Goal: Information Seeking & Learning: Learn about a topic

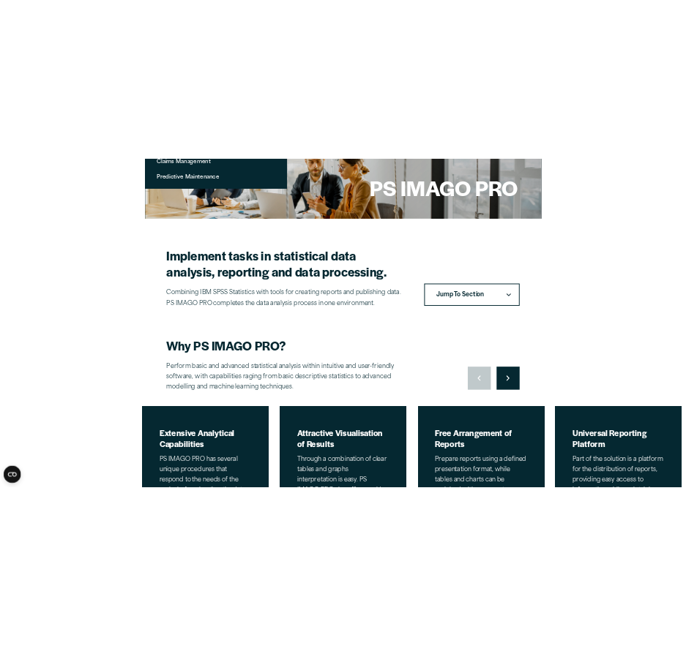
scroll to position [366, 0]
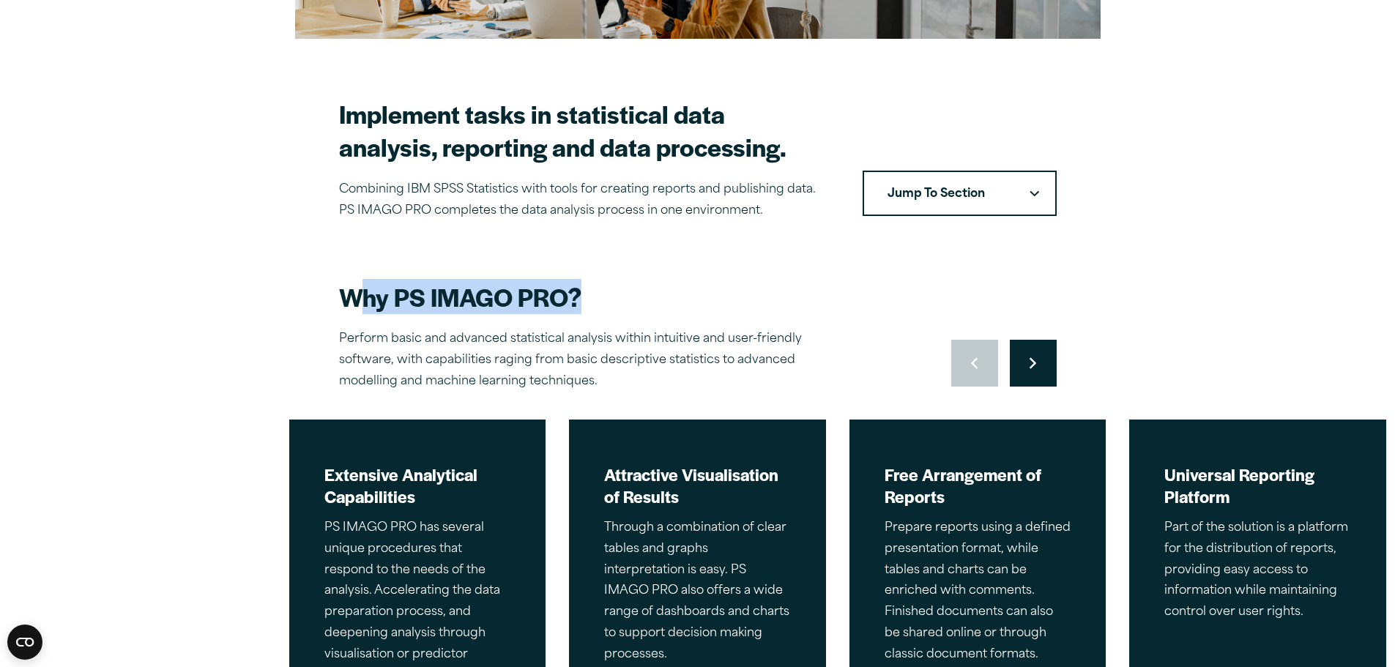
drag, startPoint x: 356, startPoint y: 294, endPoint x: 693, endPoint y: 309, distance: 337.1
click at [693, 309] on h2 "Why PS IMAGO PRO?" at bounding box center [595, 296] width 512 height 33
click at [1051, 367] on button "Move to next slide" at bounding box center [1033, 363] width 47 height 47
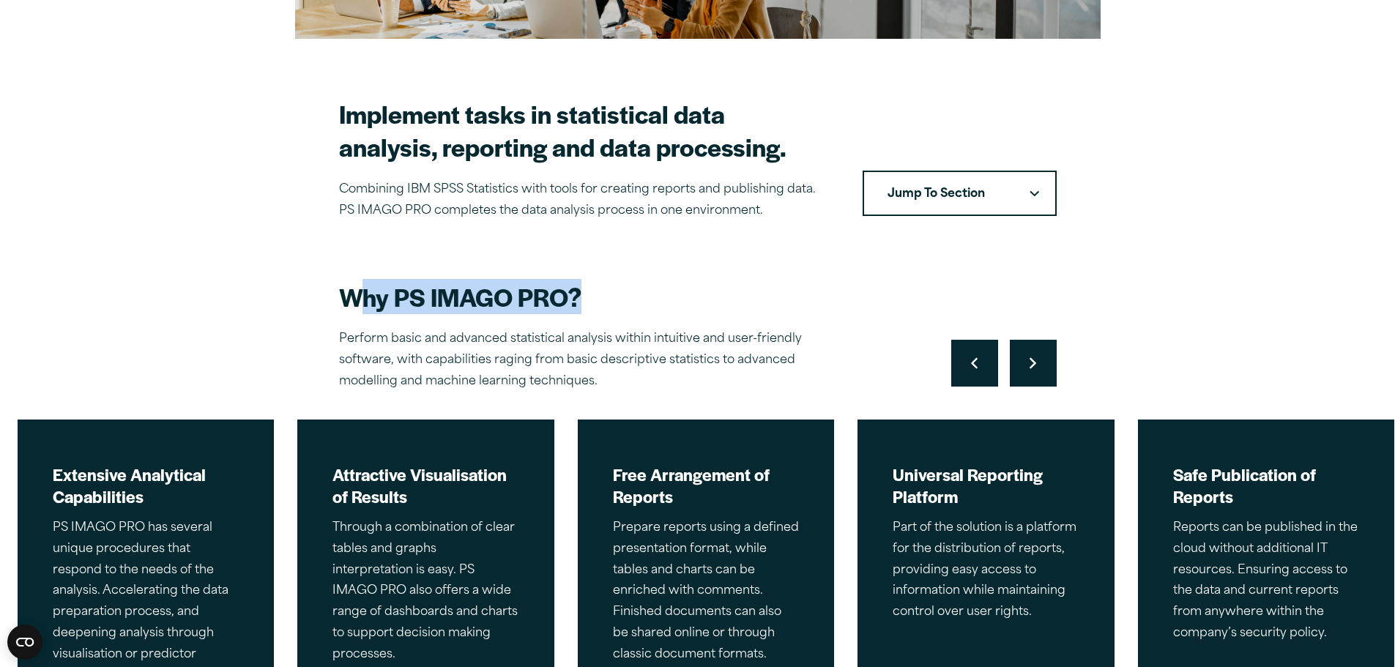
click at [1051, 367] on button "Move to next slide" at bounding box center [1033, 363] width 47 height 47
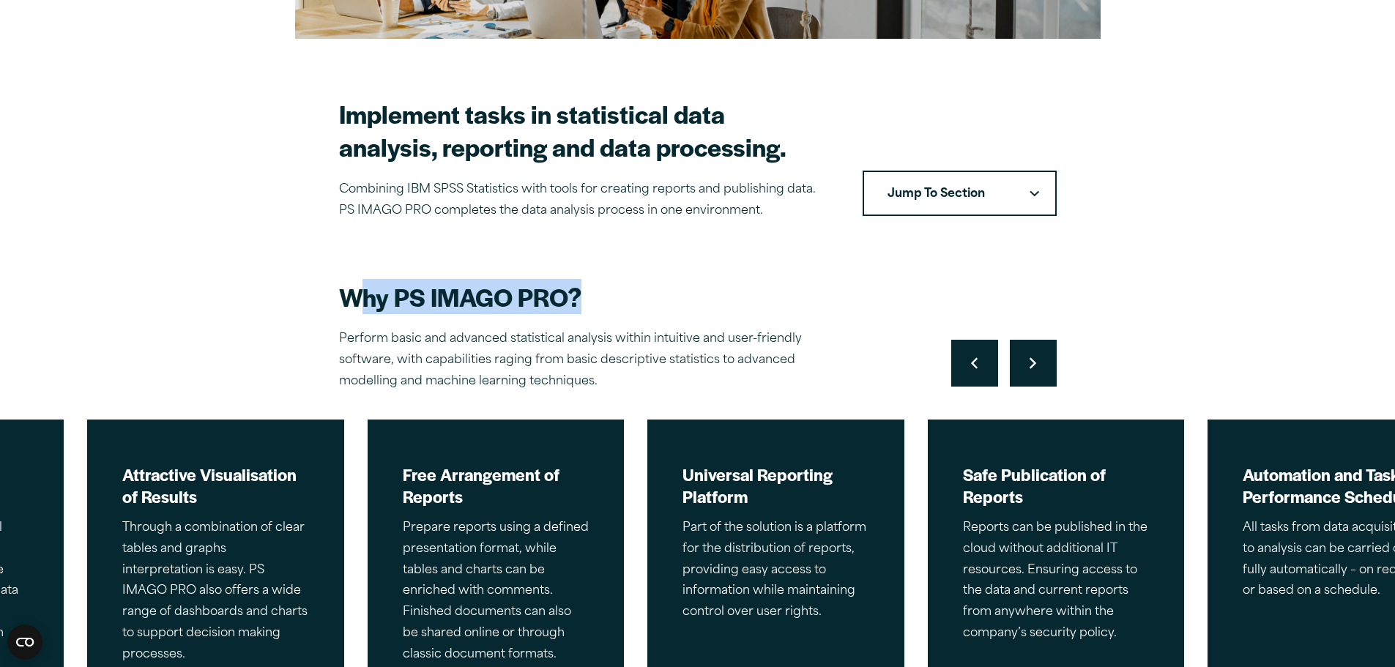
click at [1051, 367] on button "Move to next slide" at bounding box center [1033, 363] width 47 height 47
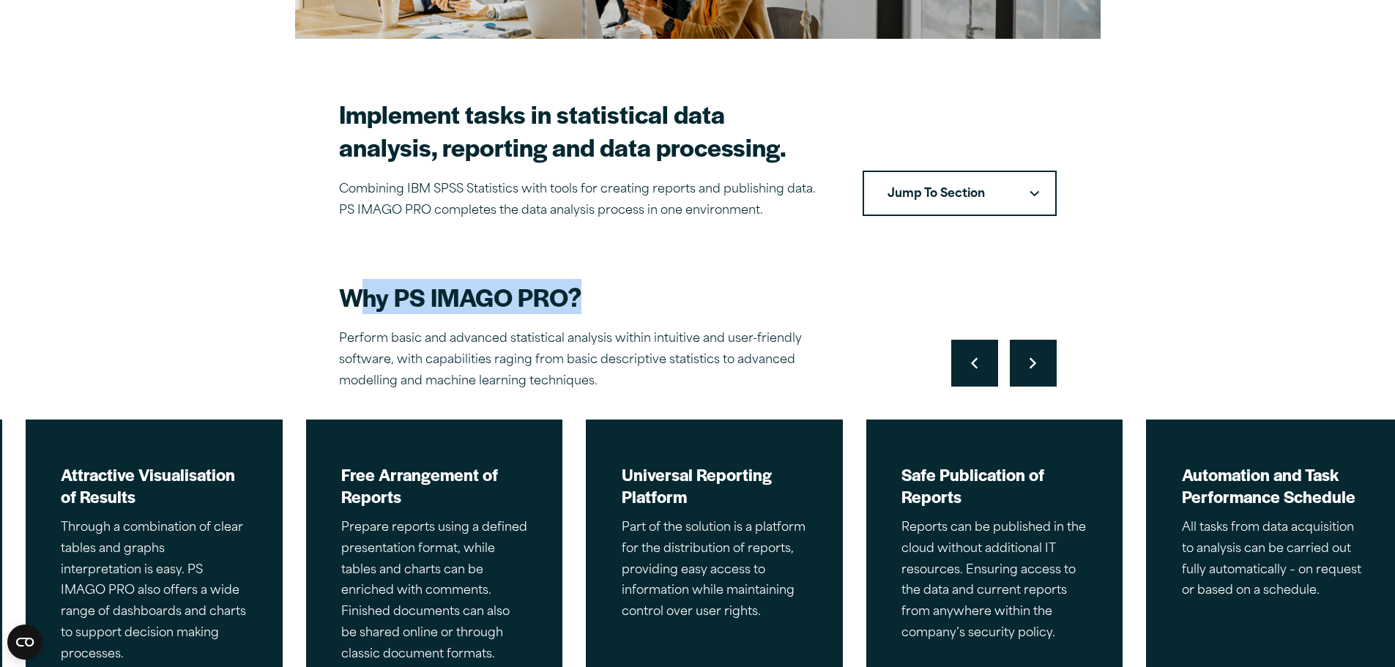
click at [1051, 367] on button "Move to next slide" at bounding box center [1033, 363] width 47 height 47
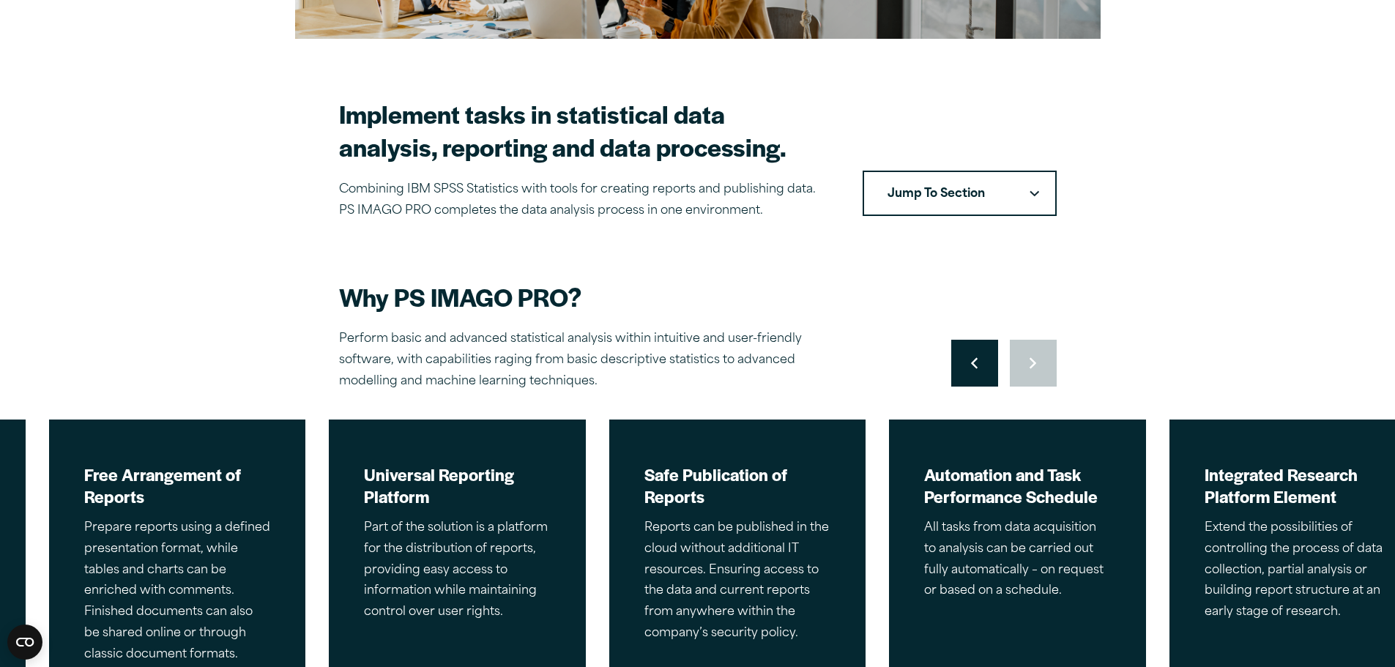
click at [1051, 367] on div "Move to previous slide Move to next slide" at bounding box center [1003, 363] width 105 height 47
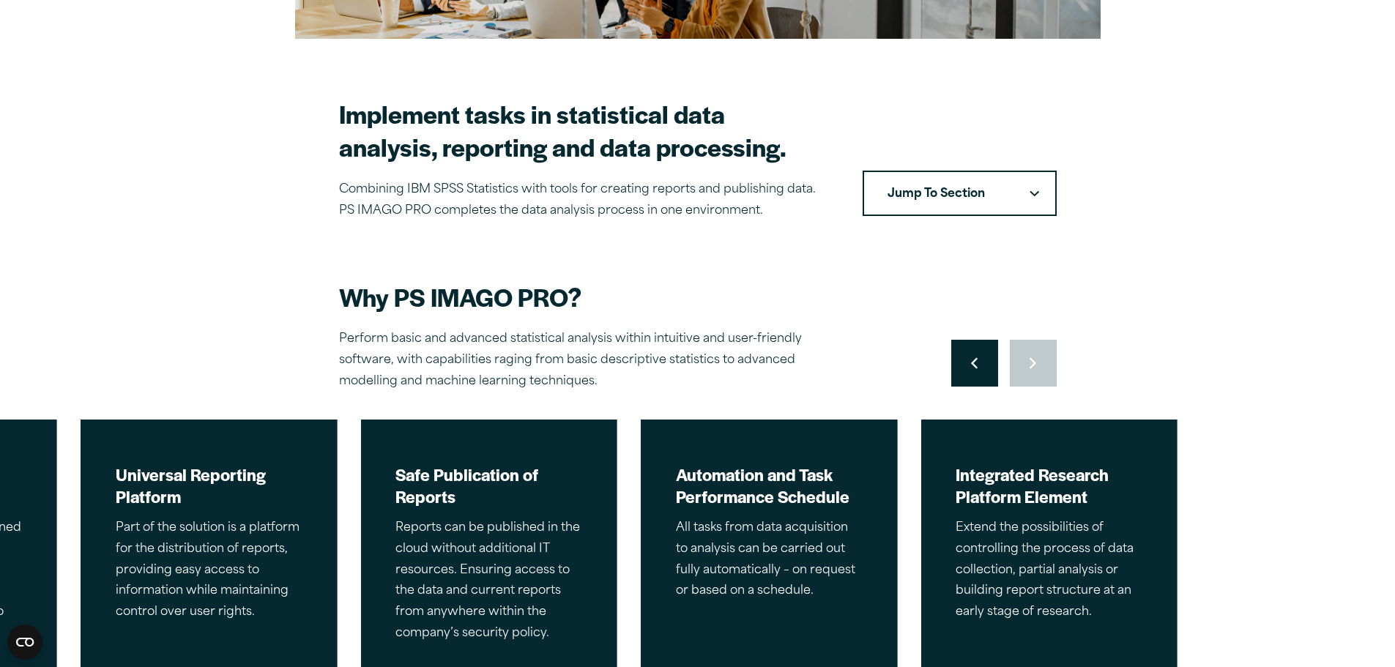
click at [1051, 367] on div "Move to previous slide Move to next slide" at bounding box center [1003, 363] width 105 height 47
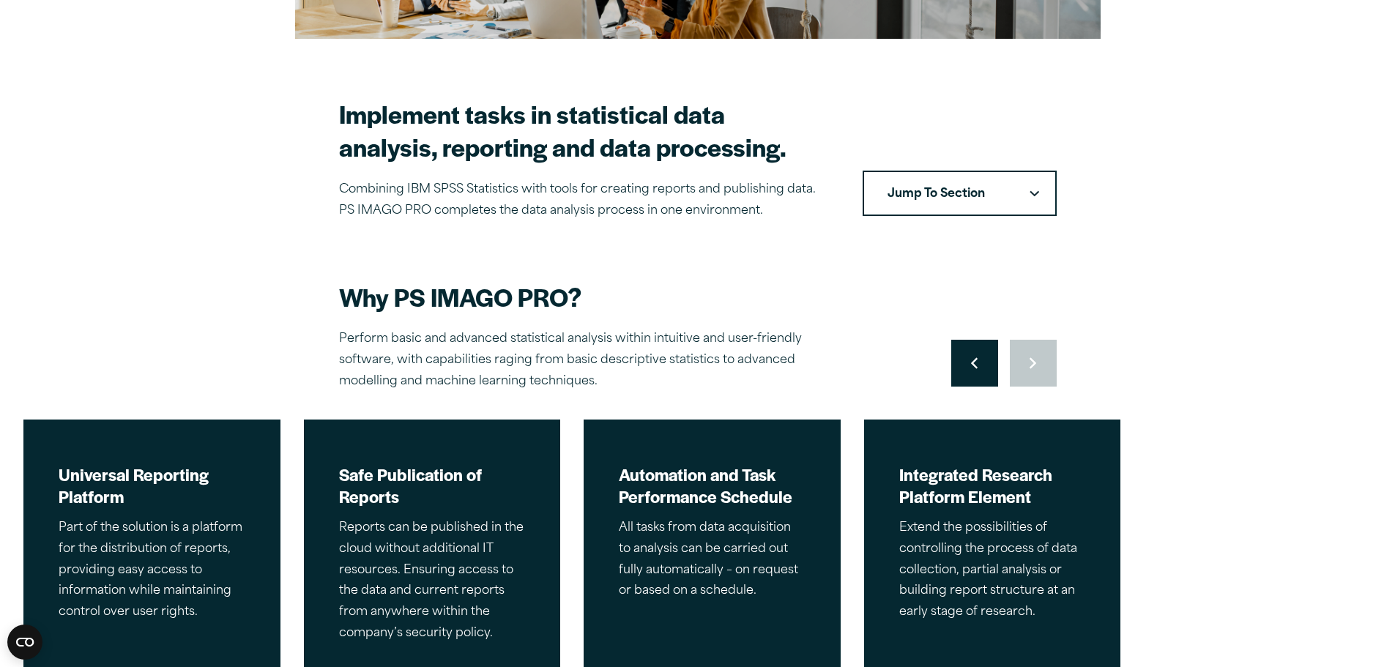
click at [980, 362] on button "Move to previous slide" at bounding box center [974, 363] width 47 height 47
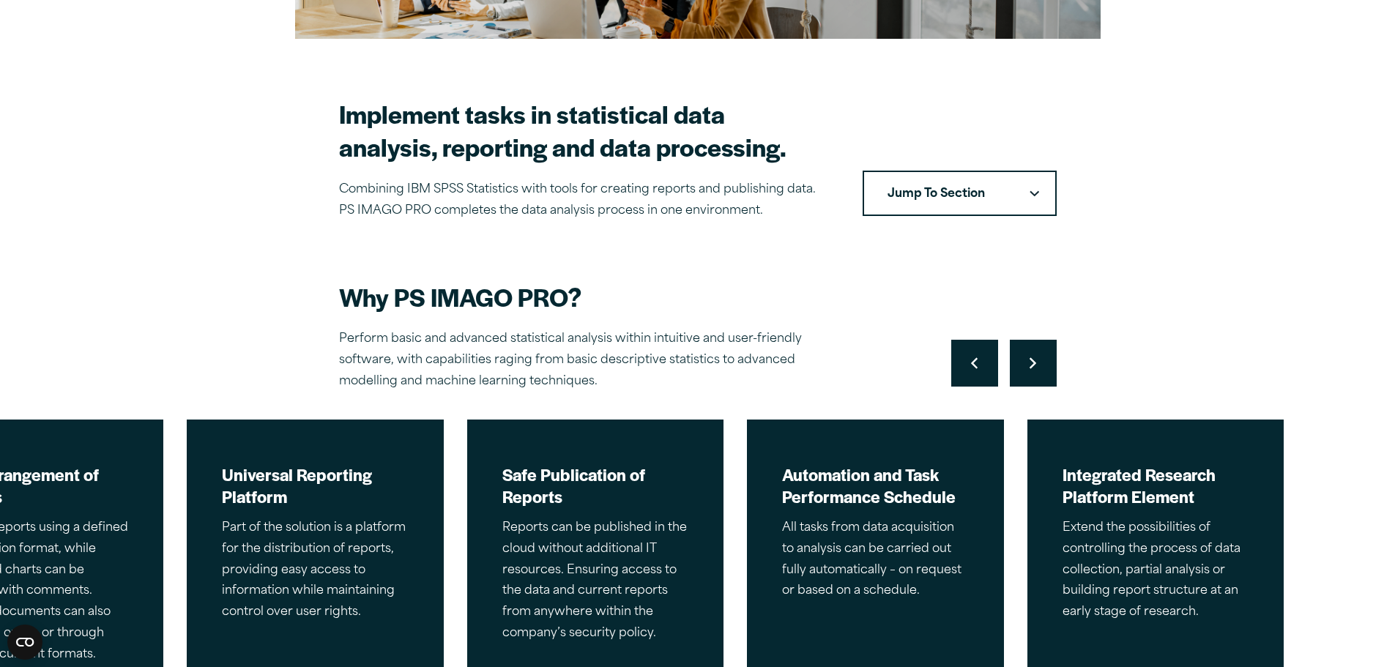
click at [980, 362] on button "Move to previous slide" at bounding box center [974, 363] width 47 height 47
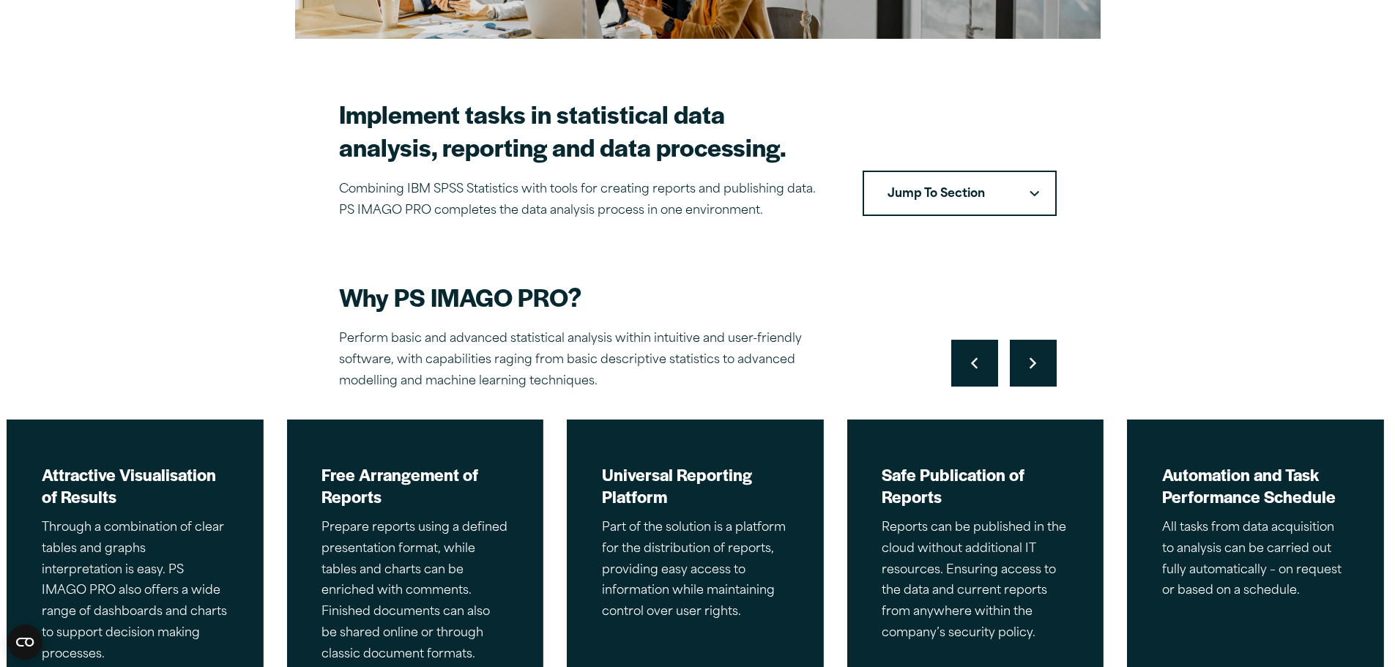
click at [980, 362] on button "Move to previous slide" at bounding box center [974, 363] width 47 height 47
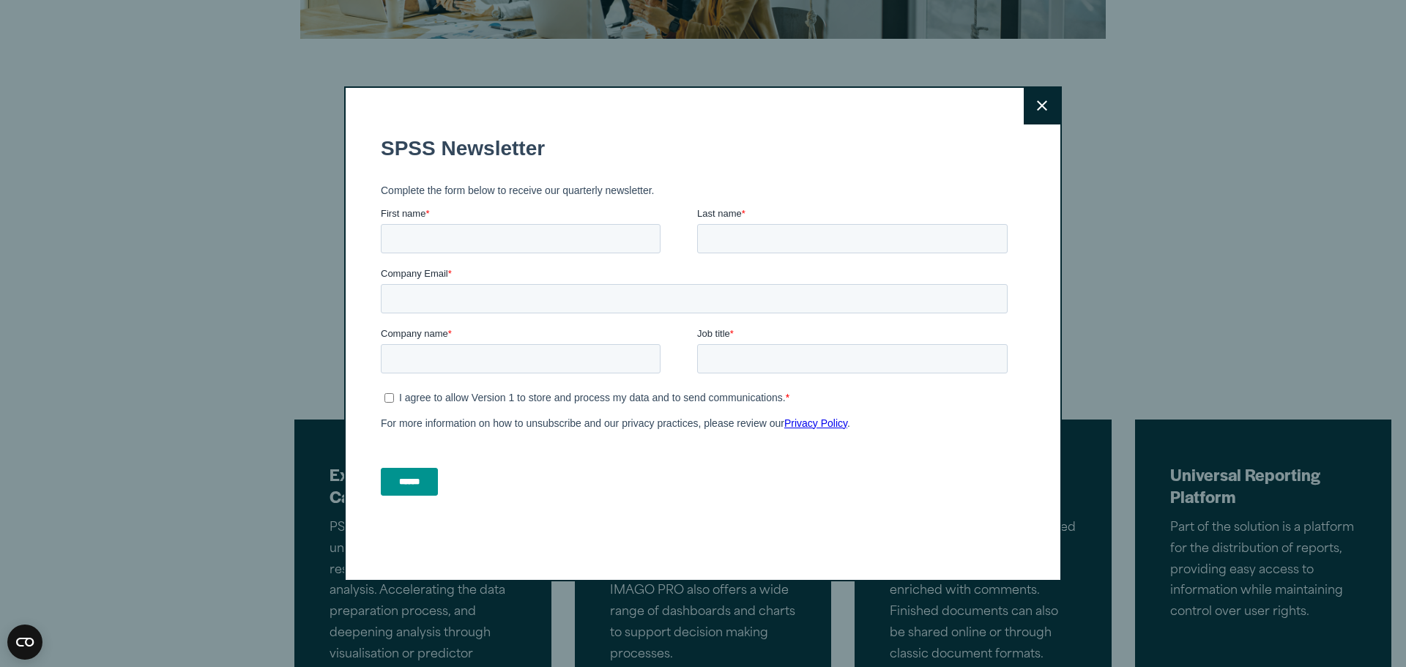
click at [1045, 105] on button "Close" at bounding box center [1041, 106] width 37 height 37
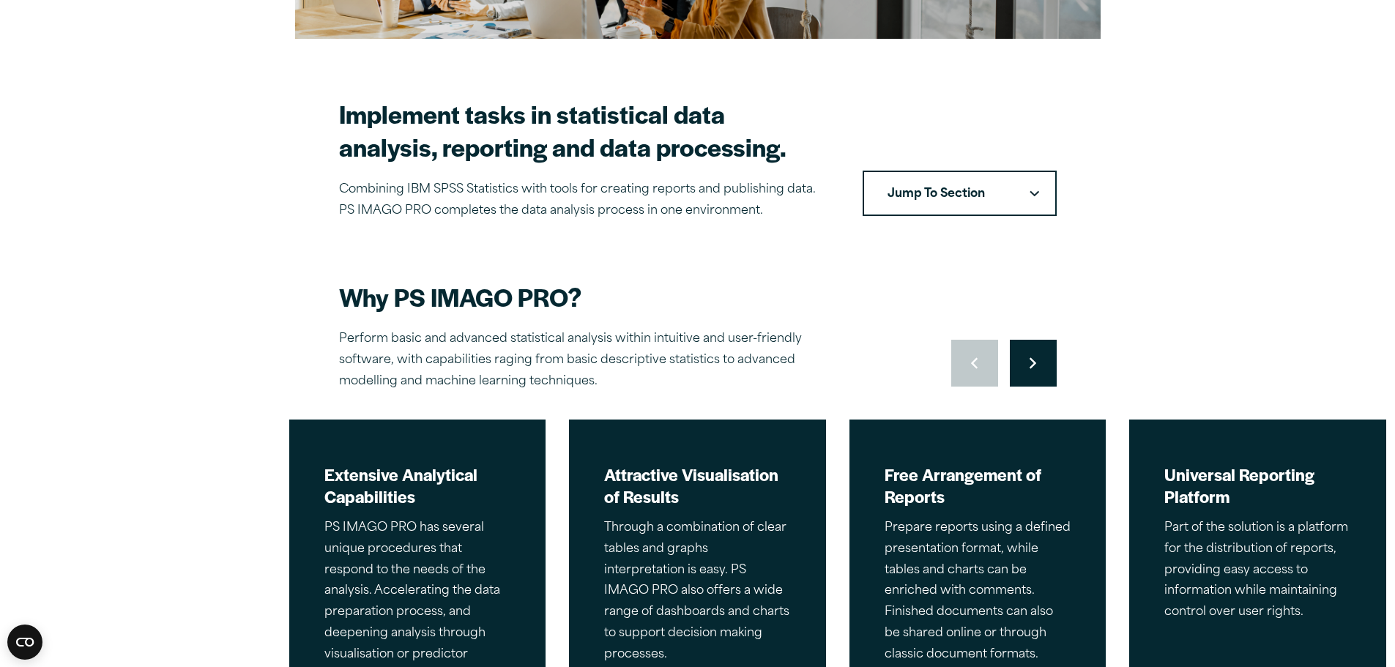
click at [1037, 379] on button "Move to next slide" at bounding box center [1033, 363] width 47 height 47
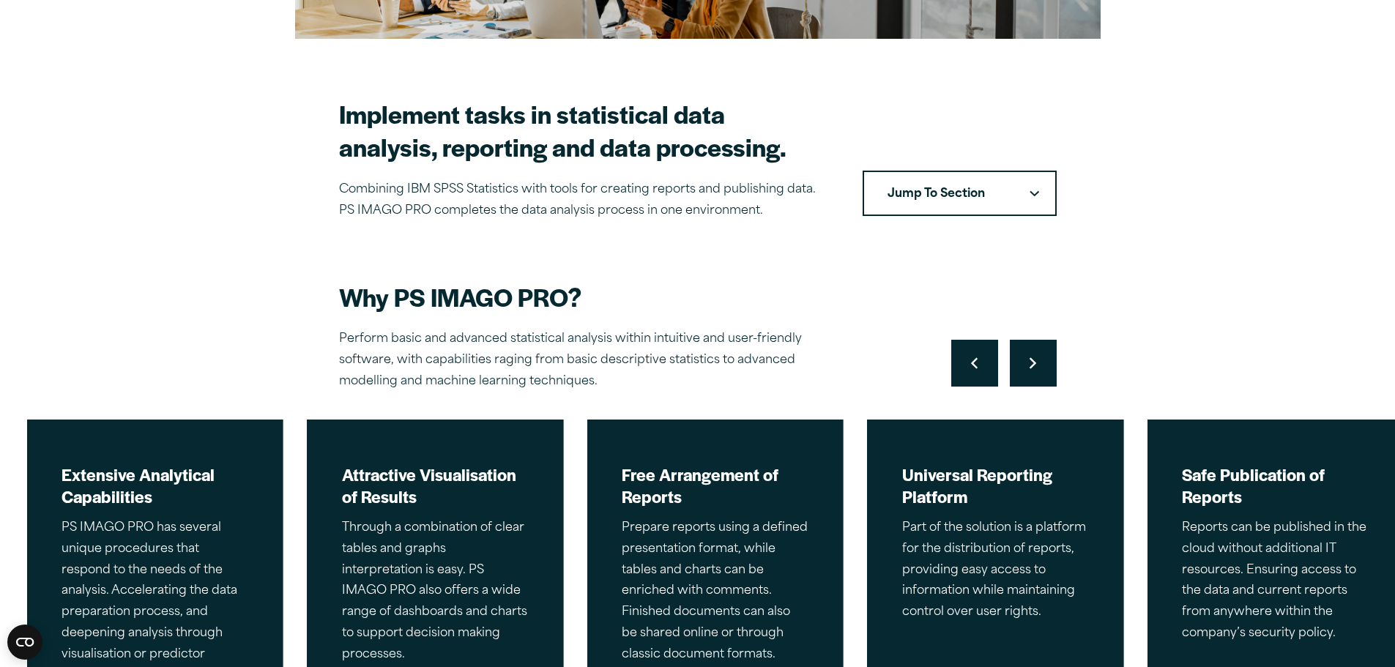
click at [1037, 379] on button "Move to next slide" at bounding box center [1033, 363] width 47 height 47
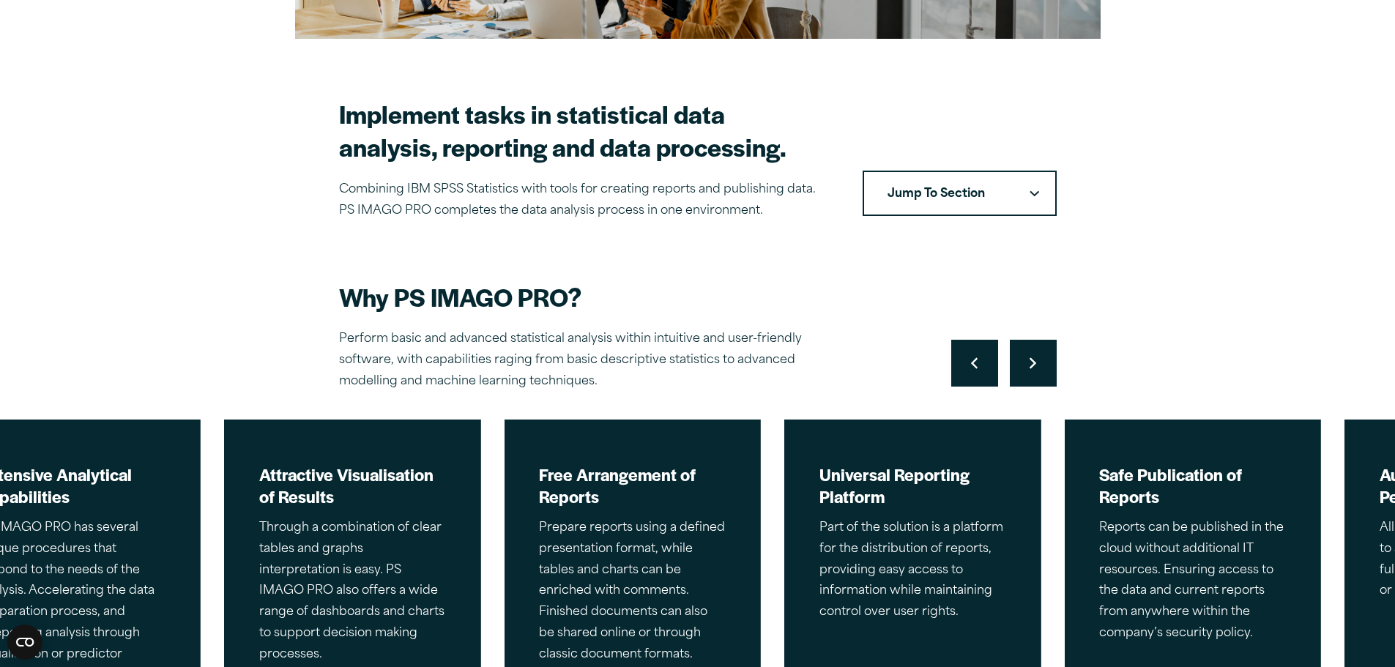
click at [1037, 379] on button "Move to next slide" at bounding box center [1033, 363] width 47 height 47
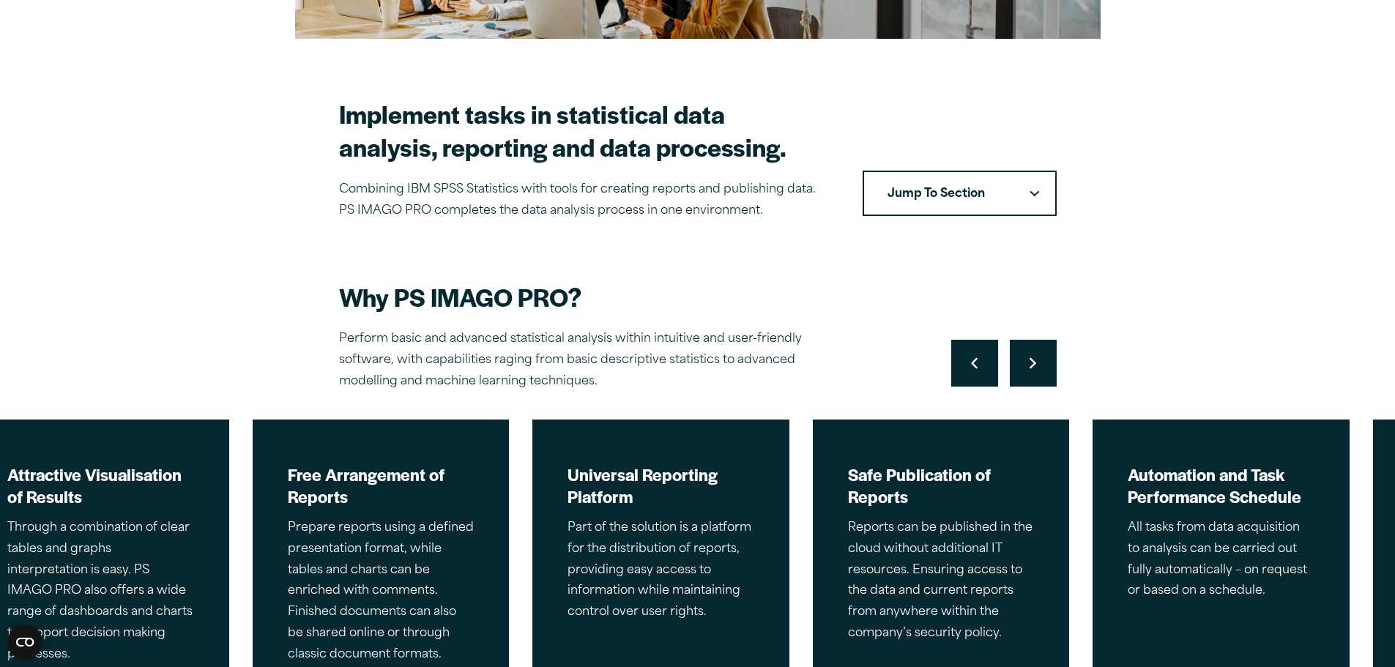
click at [1037, 379] on button "Move to next slide" at bounding box center [1033, 363] width 47 height 47
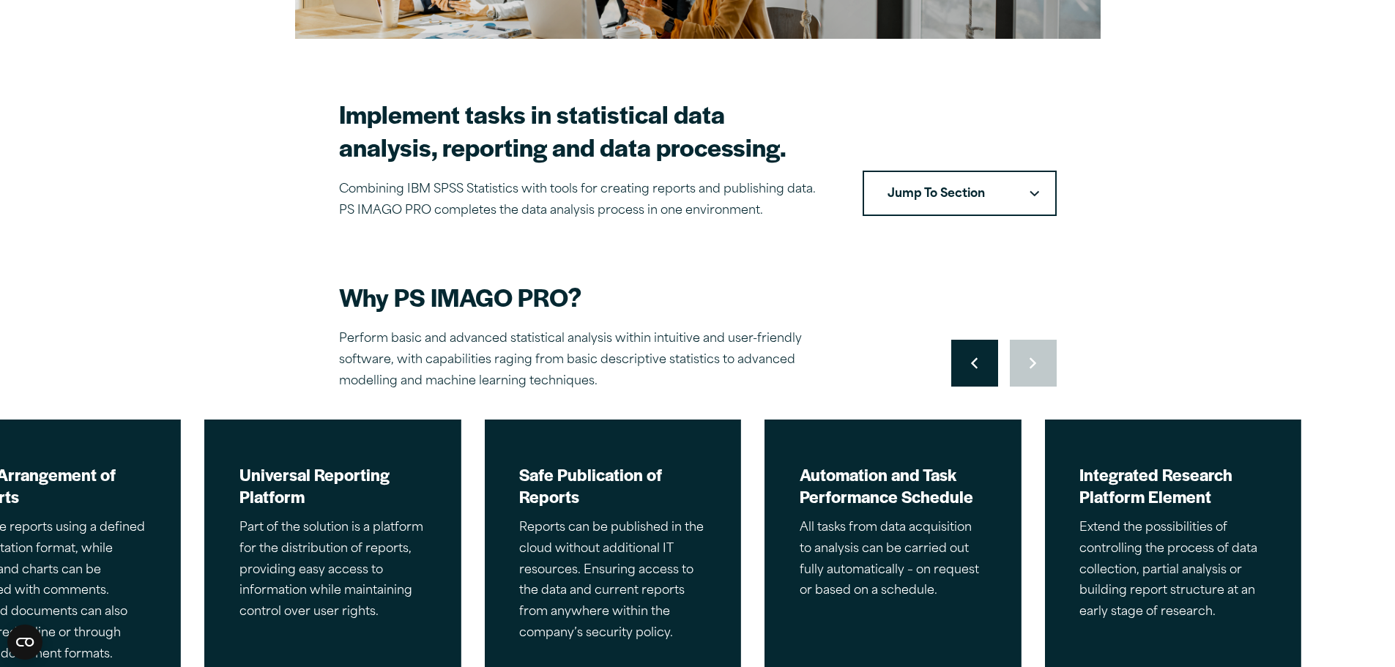
click at [1037, 379] on div "Move to previous slide Move to next slide" at bounding box center [1003, 363] width 105 height 47
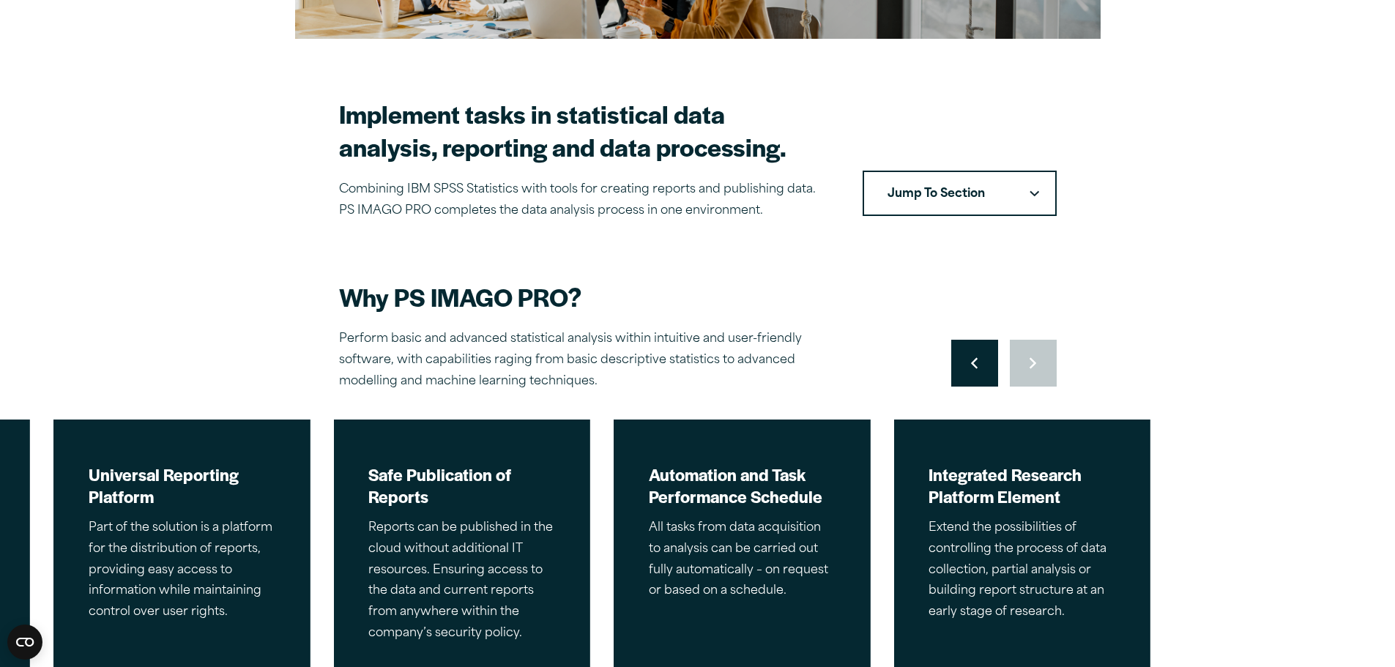
click at [1037, 379] on div "Move to previous slide Move to next slide" at bounding box center [1003, 363] width 105 height 47
